Goal: Task Accomplishment & Management: Use online tool/utility

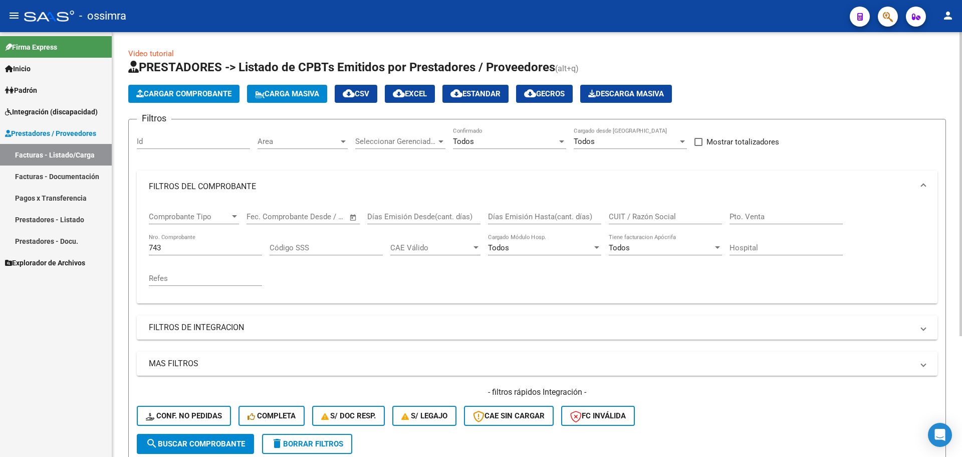
click at [289, 96] on span "Carga Masiva" at bounding box center [287, 93] width 64 height 9
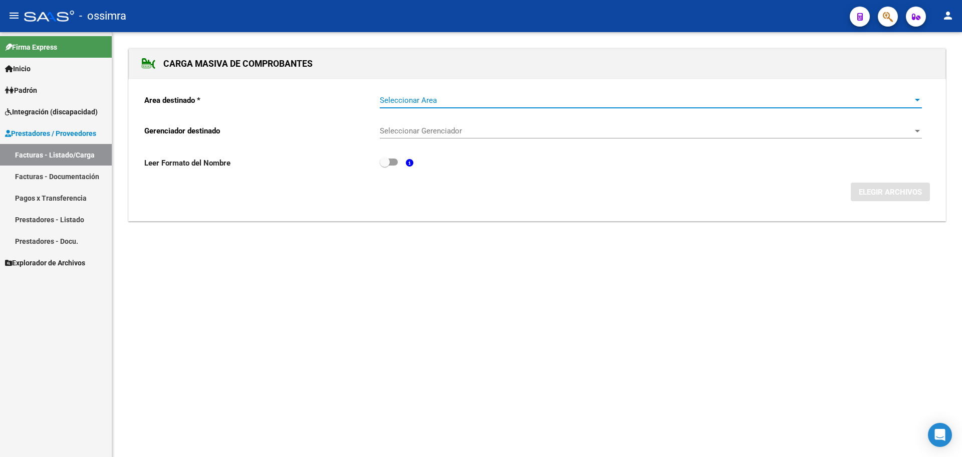
click at [472, 99] on span "Seleccionar Area" at bounding box center [646, 100] width 533 height 9
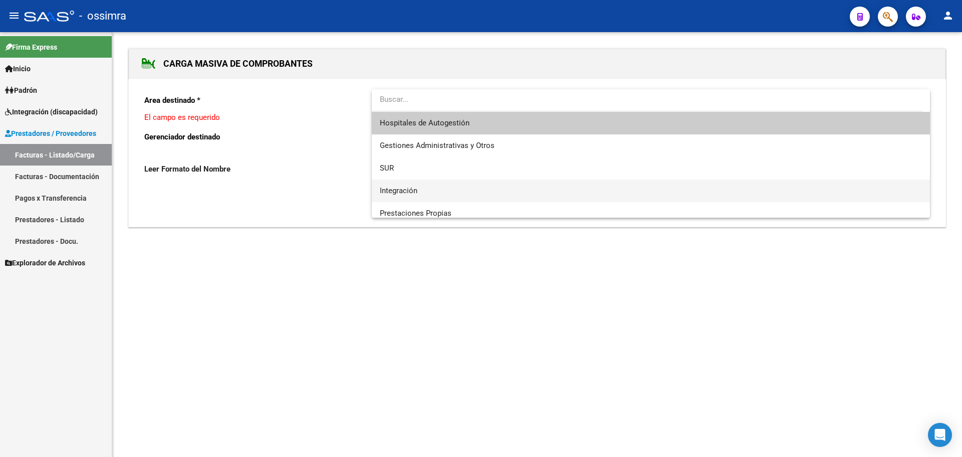
click at [428, 187] on span "Integración" at bounding box center [651, 190] width 542 height 23
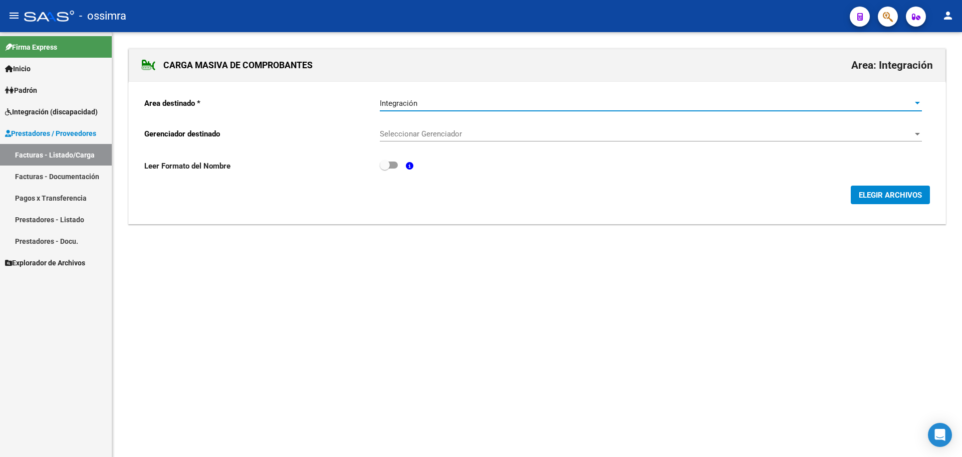
click at [435, 127] on div "Seleccionar Gerenciador Seleccionar Gerenciador" at bounding box center [651, 131] width 542 height 22
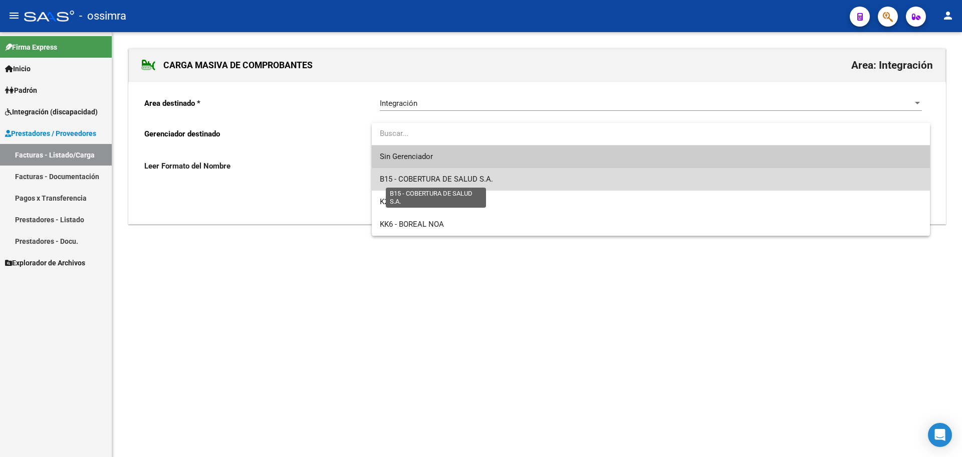
click at [440, 176] on span "B15 - COBERTURA DE SALUD S.A." at bounding box center [436, 178] width 113 height 9
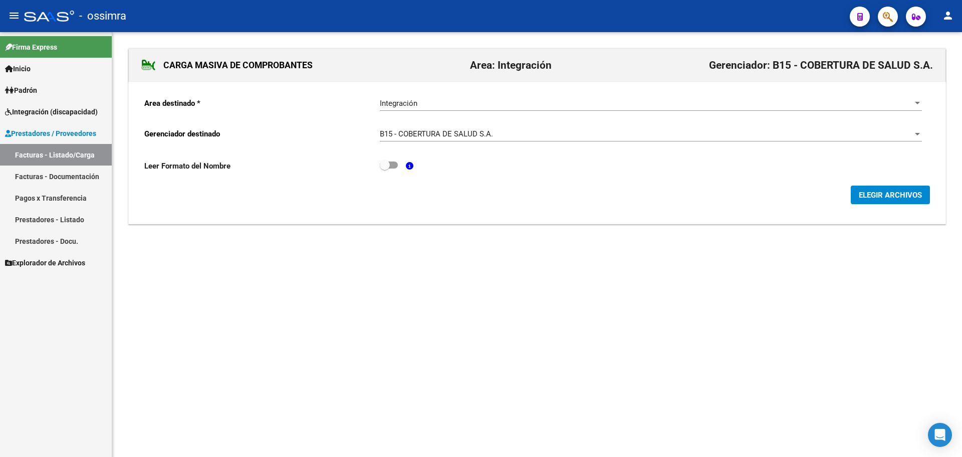
click at [398, 164] on div "Leer Formato del Nombre" at bounding box center [537, 168] width 786 height 19
click at [397, 164] on span at bounding box center [389, 164] width 18 height 7
click at [385, 168] on input "checkbox" at bounding box center [384, 168] width 1 height 1
checkbox input "true"
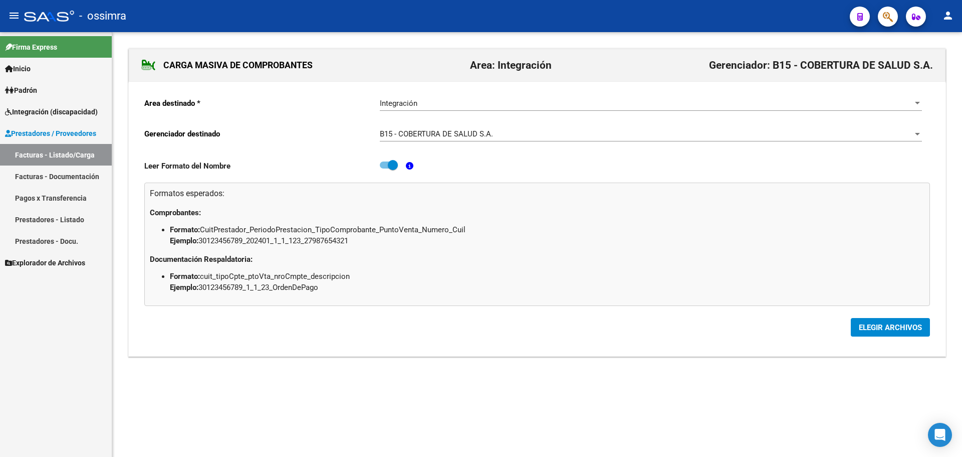
click at [885, 326] on span "ELEGIR ARCHIVOS" at bounding box center [890, 327] width 63 height 9
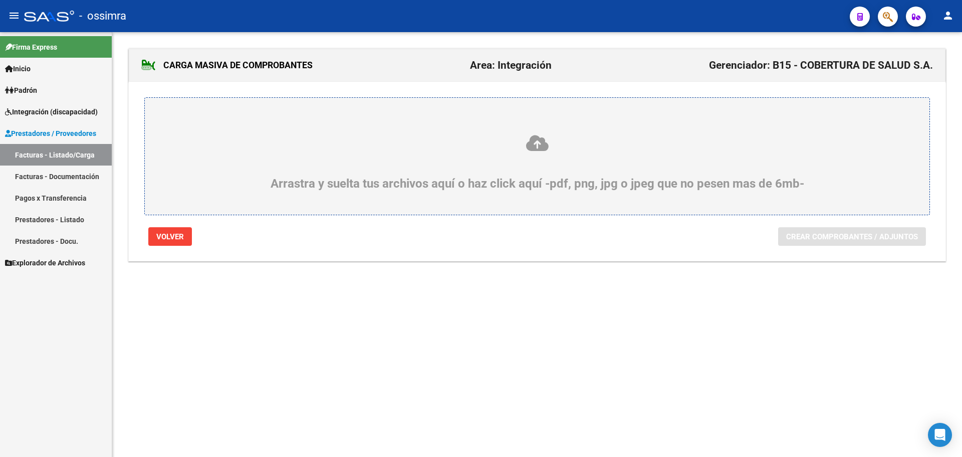
click at [528, 146] on icon at bounding box center [537, 143] width 737 height 19
click at [0, 0] on input "Arrastra y suelta tus archivos aquí o haz click aquí -pdf, png, jpg o jpeg que …" at bounding box center [0, 0] width 0 height 0
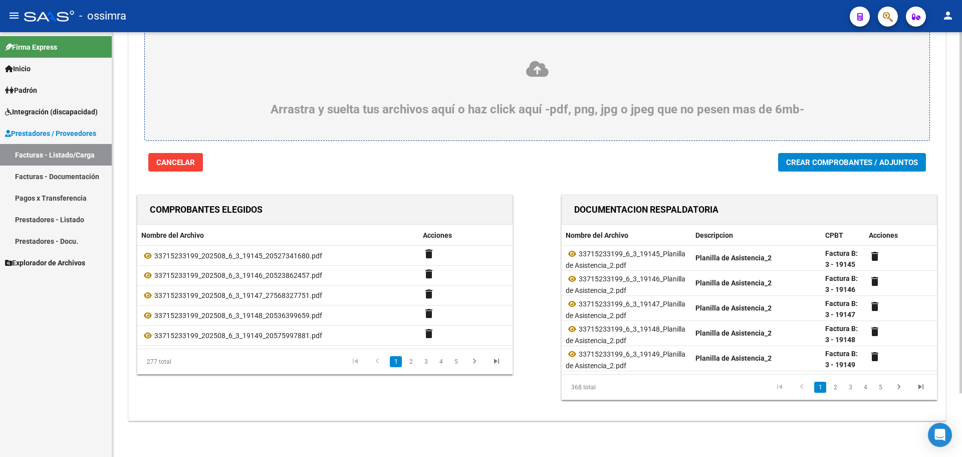
scroll to position [75, 0]
click at [843, 157] on span "Crear Comprobantes / Adjuntos" at bounding box center [852, 161] width 132 height 9
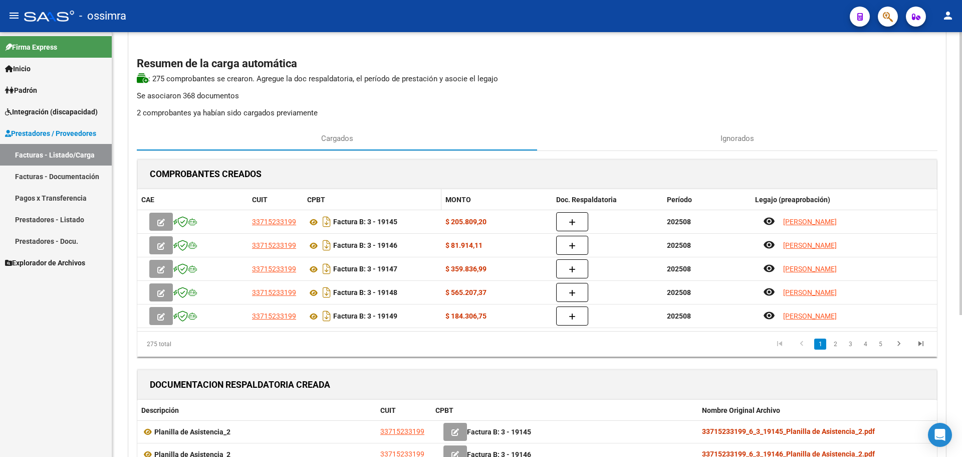
scroll to position [50, 0]
click at [294, 114] on p "2 comprobantes ya habían sido cargados previamente" at bounding box center [537, 113] width 801 height 11
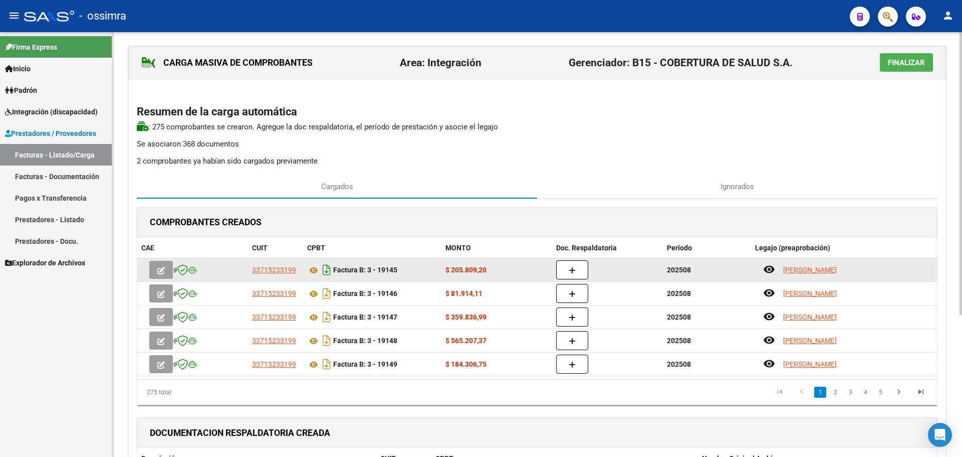
scroll to position [0, 0]
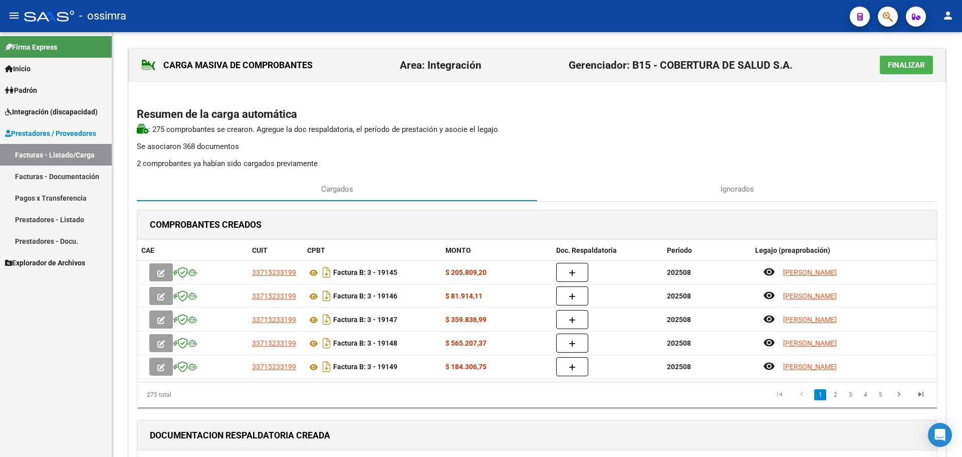
click at [905, 66] on span "Finalizar" at bounding box center [906, 65] width 37 height 9
